Goal: Information Seeking & Learning: Learn about a topic

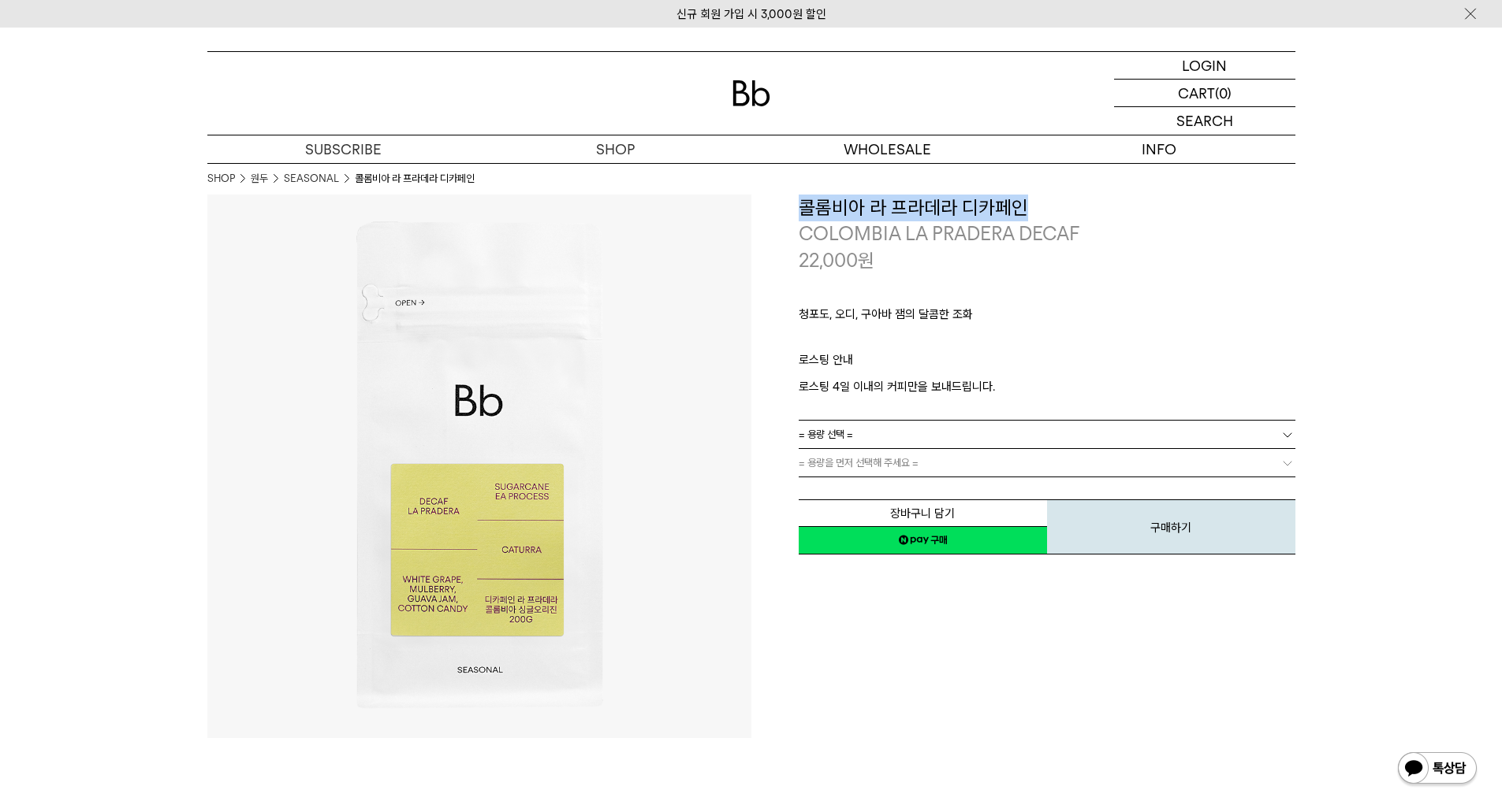
drag, startPoint x: 803, startPoint y: 207, endPoint x: 1017, endPoint y: 205, distance: 214.0
click at [1017, 205] on h3 "콜롬비아 라 프라데라 디카페인" at bounding box center [1046, 207] width 497 height 27
copy h3 "콜롬비아 라 프라데라 디카페인"
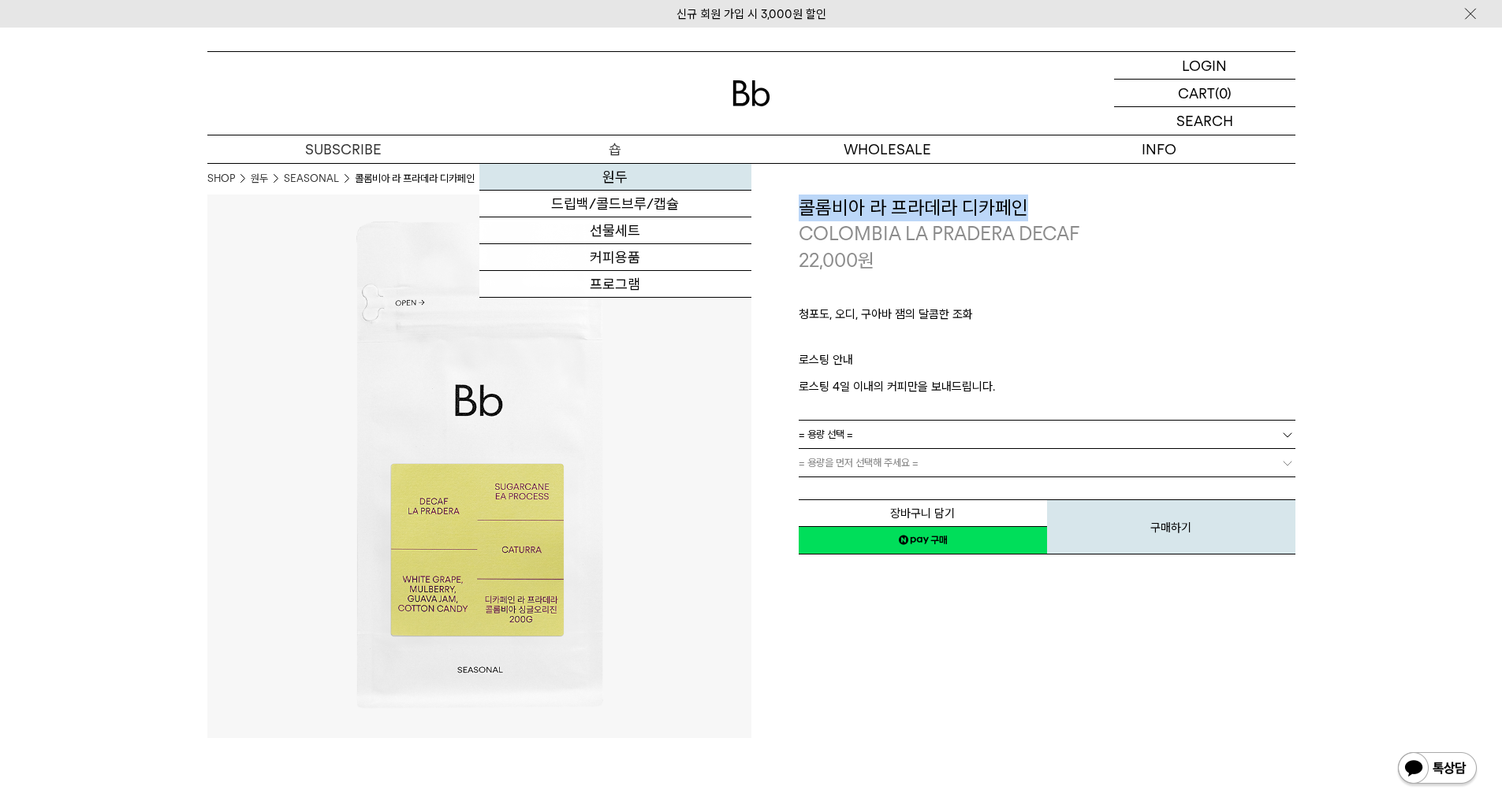
click at [618, 177] on link "원두" at bounding box center [615, 177] width 272 height 27
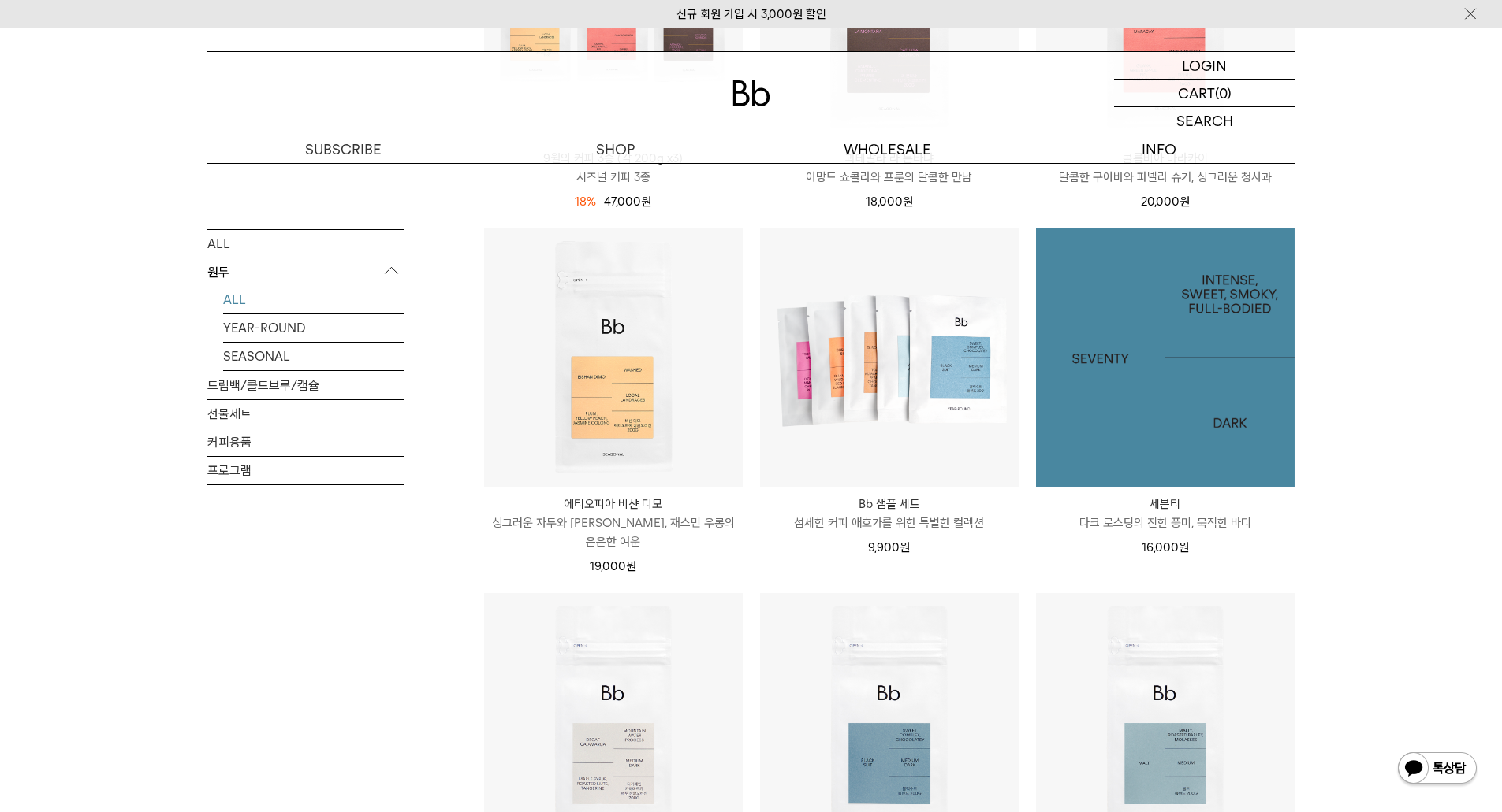
scroll to position [866, 0]
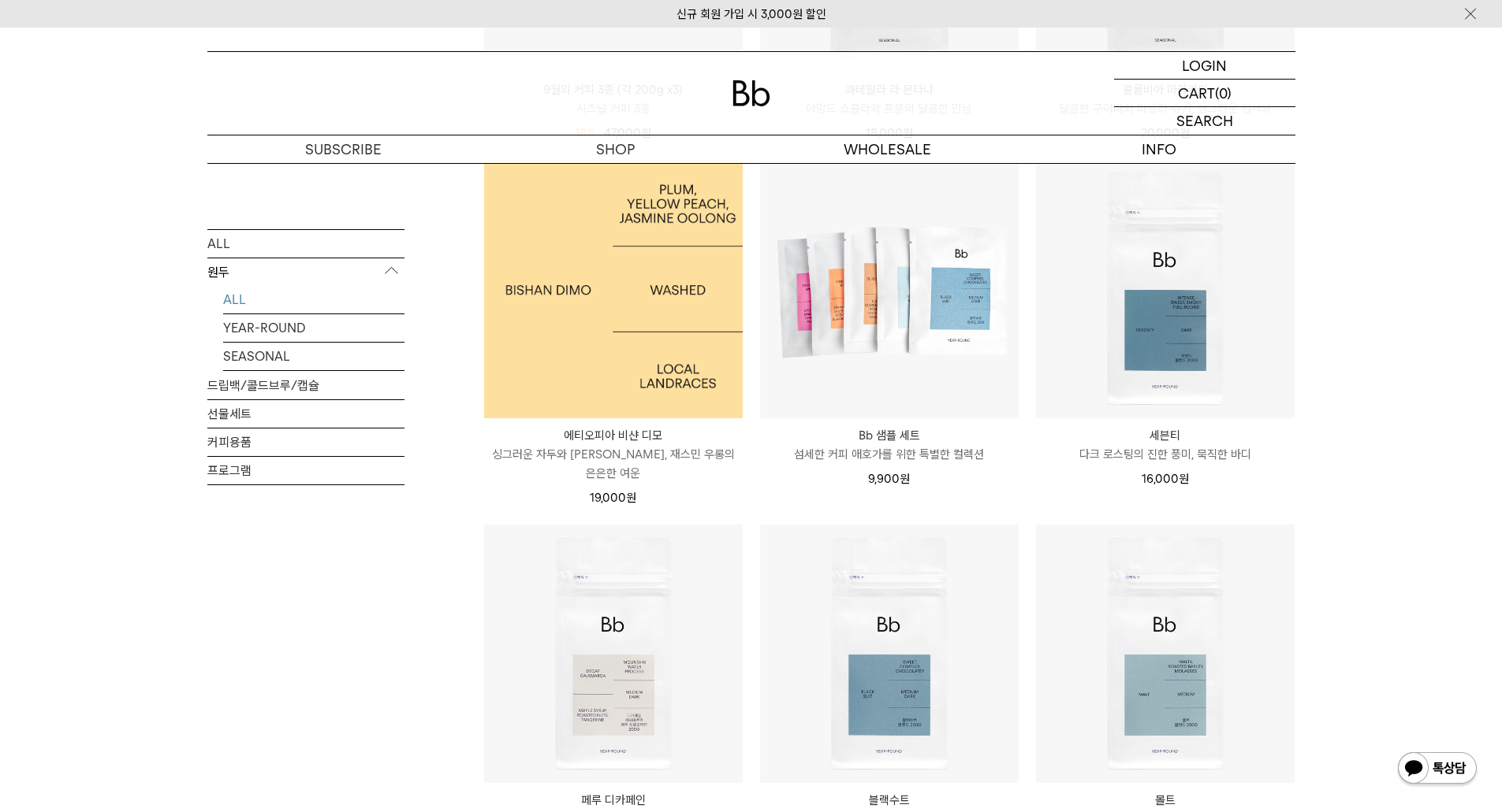
click at [575, 307] on img at bounding box center [614, 289] width 259 height 259
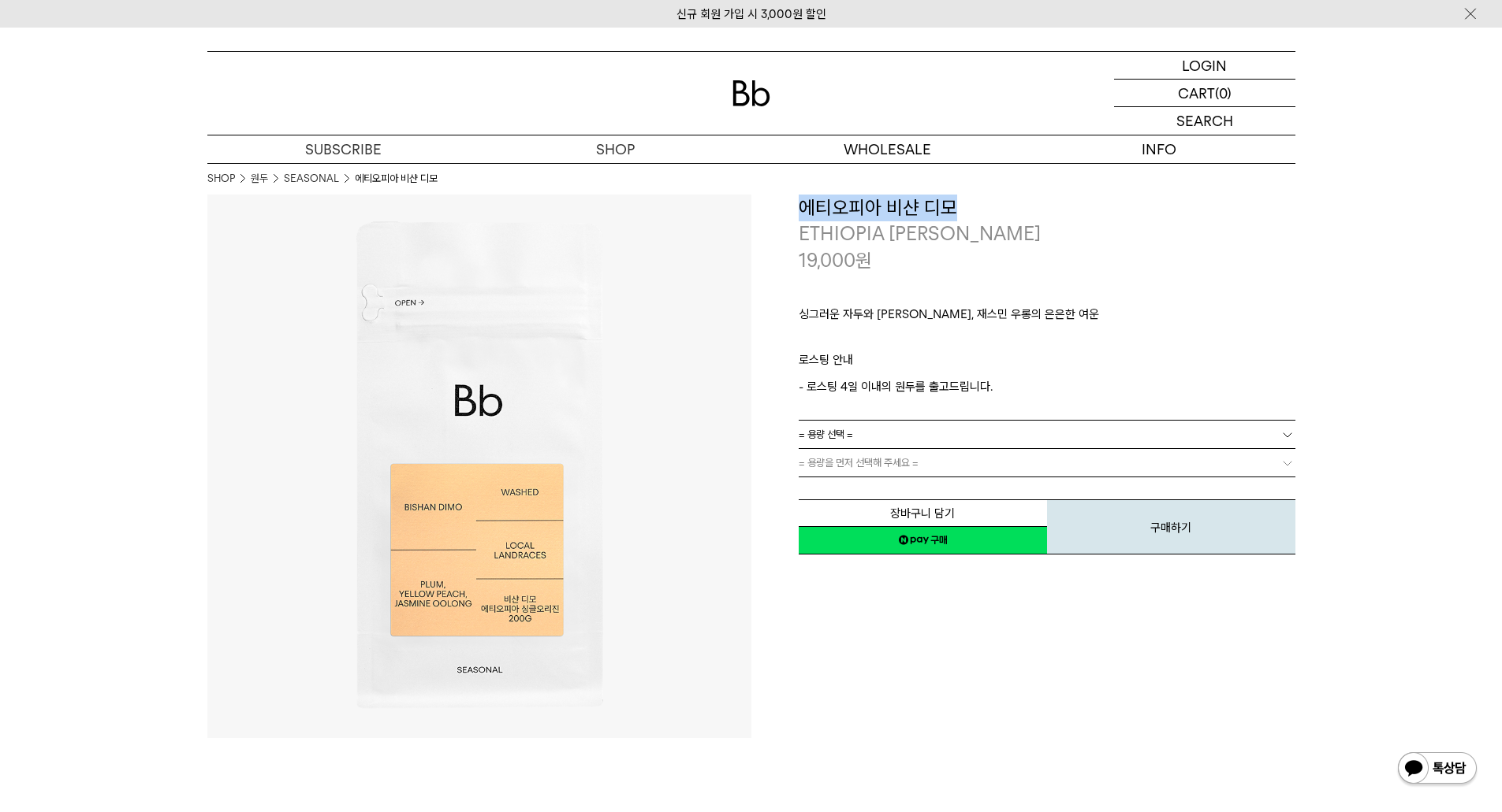
drag, startPoint x: 805, startPoint y: 209, endPoint x: 960, endPoint y: 212, distance: 155.0
click at [960, 212] on h3 "에티오피아 비샨 디모" at bounding box center [1046, 207] width 497 height 27
click at [867, 241] on p "ETHIOPIA [PERSON_NAME]" at bounding box center [1046, 233] width 497 height 27
click at [793, 207] on div "**********" at bounding box center [1023, 375] width 543 height 363
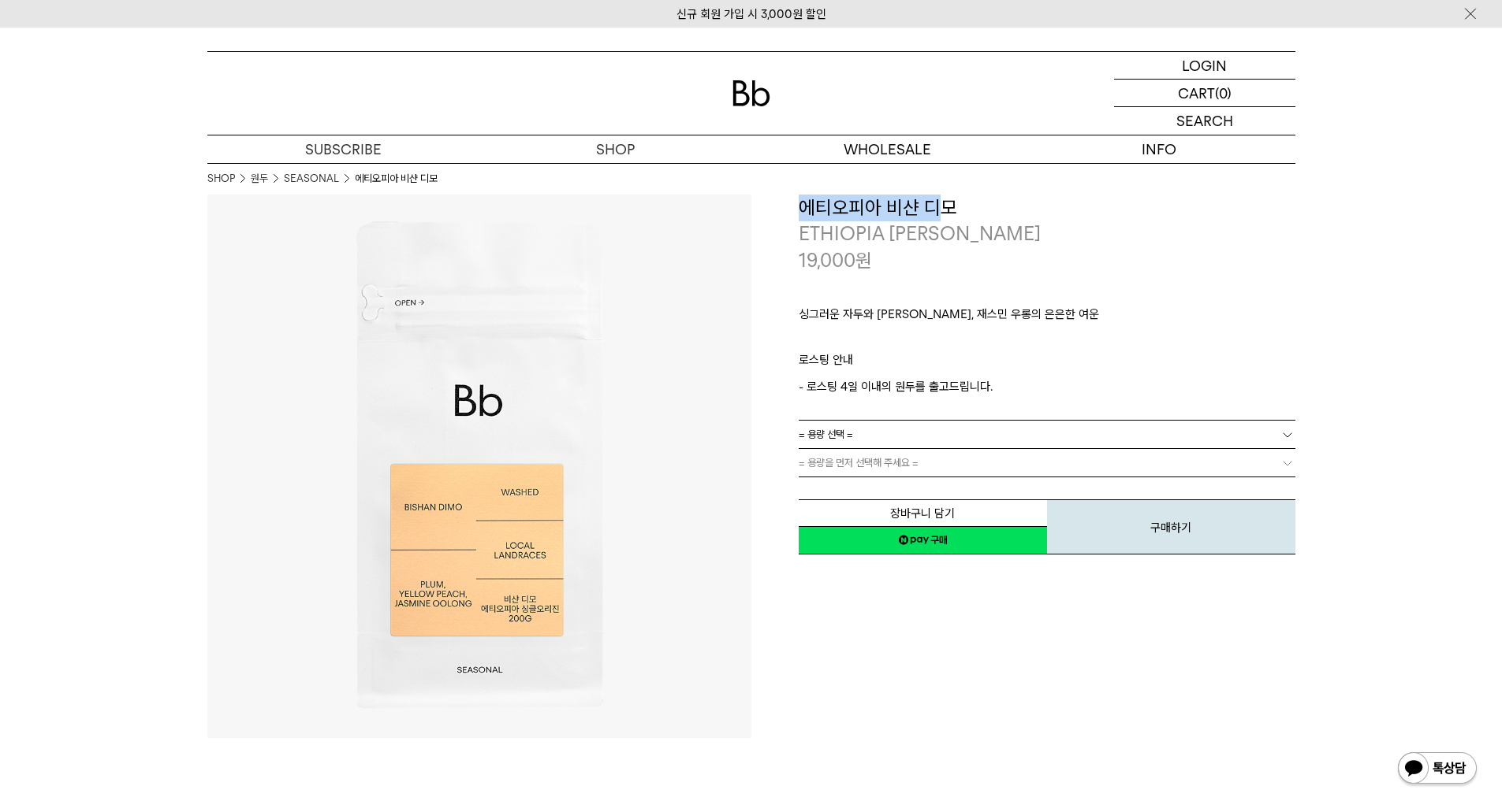
drag, startPoint x: 797, startPoint y: 204, endPoint x: 945, endPoint y: 213, distance: 148.3
click at [945, 213] on h3 "에티오피아 비샨 디모" at bounding box center [1046, 207] width 497 height 27
click at [953, 206] on h3 "에티오피아 비샨 디모" at bounding box center [1046, 207] width 497 height 27
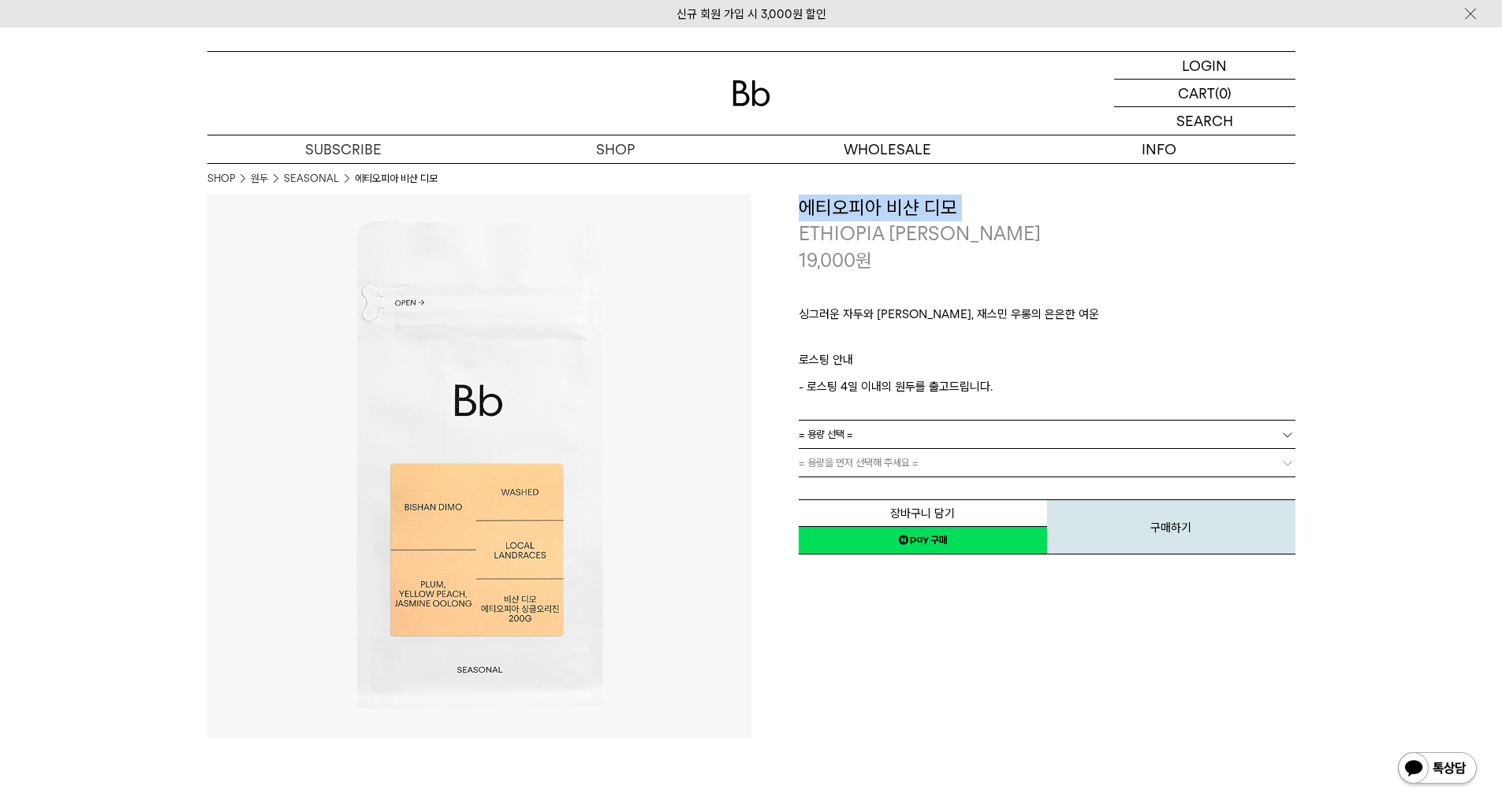
click at [953, 206] on h3 "에티오피아 비샨 디모" at bounding box center [1046, 207] width 497 height 27
copy div "에티오피아 비샨 디모"
